Goal: Task Accomplishment & Management: Complete application form

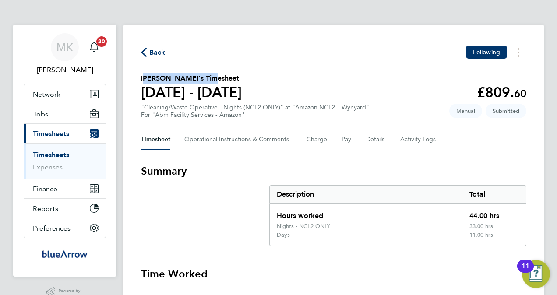
drag, startPoint x: 211, startPoint y: 77, endPoint x: 141, endPoint y: 77, distance: 70.0
click at [141, 77] on h2 "[PERSON_NAME]'s Timesheet" at bounding box center [191, 78] width 101 height 11
copy h2 "Olabode Ologunoyan"
click at [63, 152] on link "Timesheets" at bounding box center [51, 155] width 36 height 8
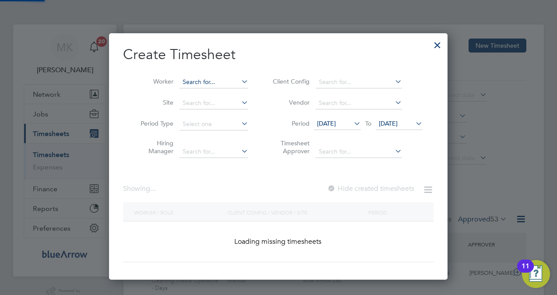
click at [208, 82] on input at bounding box center [213, 82] width 69 height 12
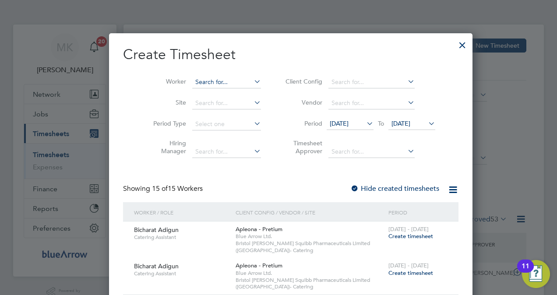
paste input "Olabode Ologunoyan"
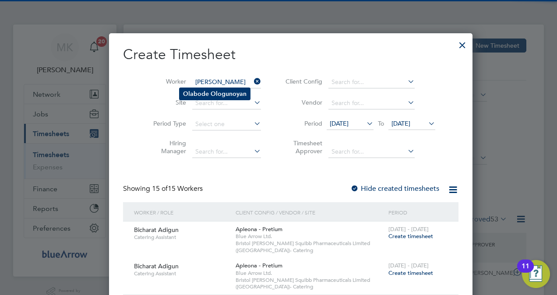
type input "Olabode Ologunoyan"
click at [214, 95] on b "Ologunoyan" at bounding box center [229, 93] width 36 height 7
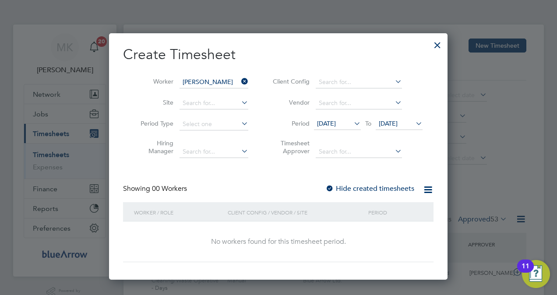
click at [331, 188] on div at bounding box center [329, 189] width 9 height 9
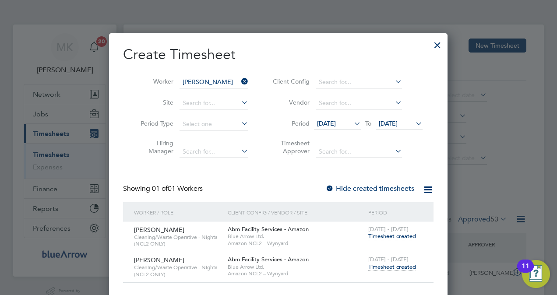
click at [379, 268] on span "Timesheet created" at bounding box center [392, 267] width 48 height 8
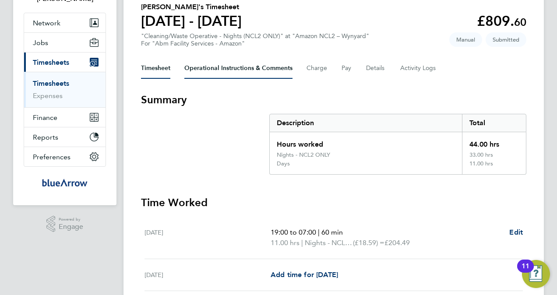
click at [241, 66] on Comments-tab "Operational Instructions & Comments" at bounding box center [238, 68] width 108 height 21
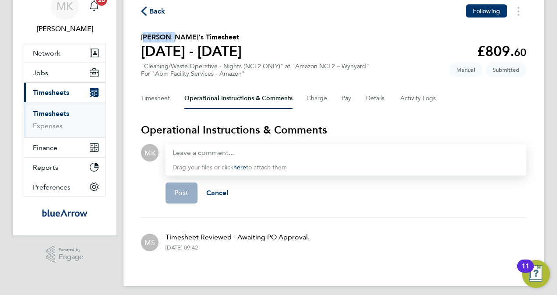
drag, startPoint x: 169, startPoint y: 38, endPoint x: 135, endPoint y: 38, distance: 34.1
click at [135, 38] on div "Back Following Olabode Ologunoyan's Timesheet 16 - 22 Aug 2025 £809. 60 "Cleani…" at bounding box center [333, 134] width 420 height 303
copy h2 "Olabode"
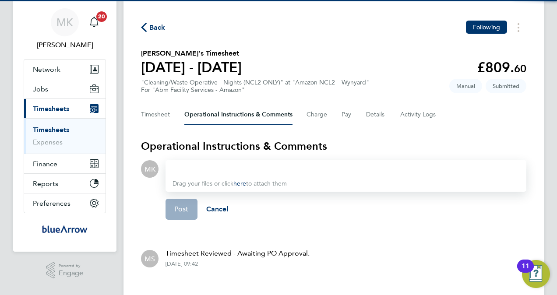
scroll to position [46, 0]
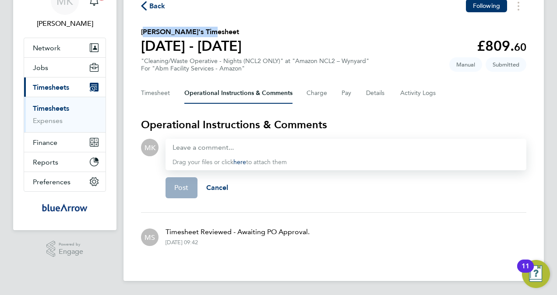
drag, startPoint x: 211, startPoint y: 31, endPoint x: 138, endPoint y: 32, distance: 72.7
click at [138, 32] on div "Back Following Olabode Ologunoyan's Timesheet 16 - 22 Aug 2025 £809. 60 "Cleani…" at bounding box center [333, 129] width 420 height 303
copy h2 "Olabode Ologunoyan"
click at [161, 89] on button "Timesheet" at bounding box center [155, 93] width 29 height 21
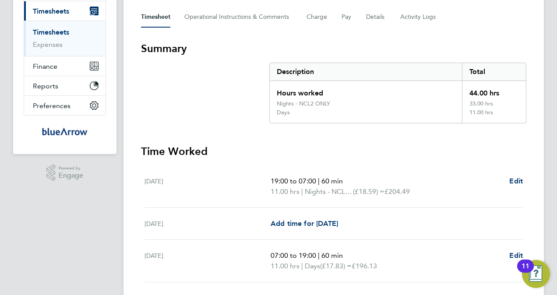
scroll to position [28, 0]
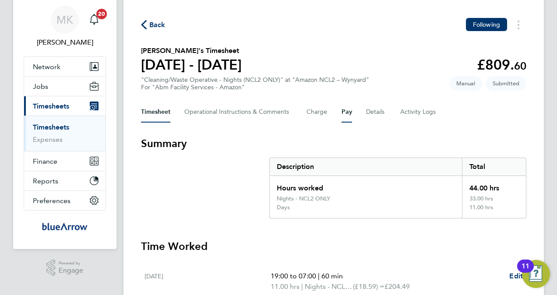
click at [347, 115] on button "Pay" at bounding box center [346, 112] width 11 height 21
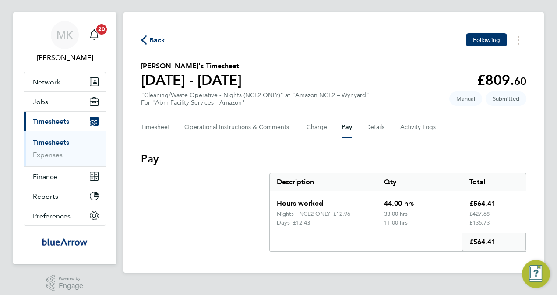
scroll to position [18, 0]
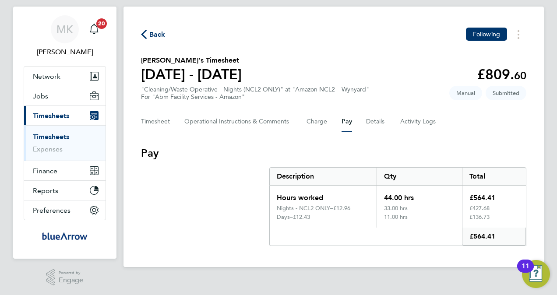
click at [7, 227] on div "MK [PERSON_NAME] Notifications 20 Applications: Network Team Members Businesses…" at bounding box center [278, 139] width 557 height 314
